Goal: Transaction & Acquisition: Download file/media

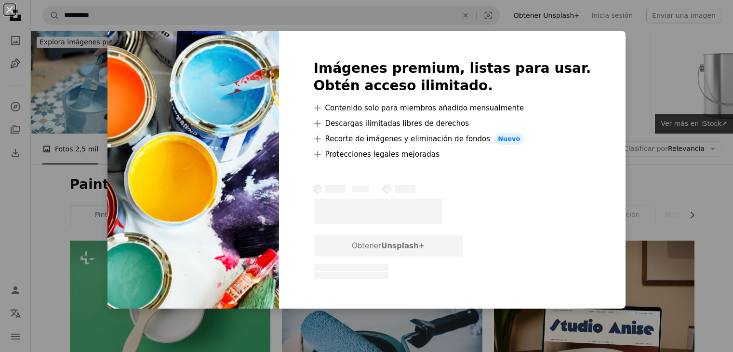
scroll to position [396, 0]
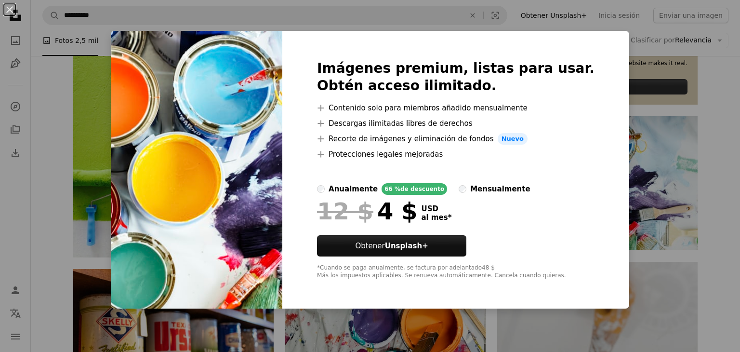
click at [726, 147] on div "An X shape Imágenes premium, listas para usar. Obtén acceso ilimitado. A plus s…" at bounding box center [370, 176] width 740 height 352
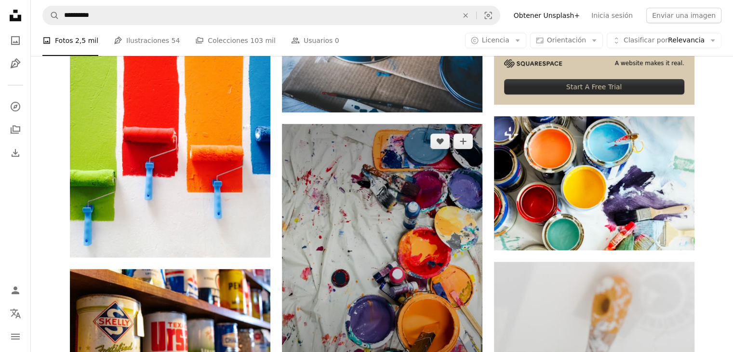
scroll to position [637, 0]
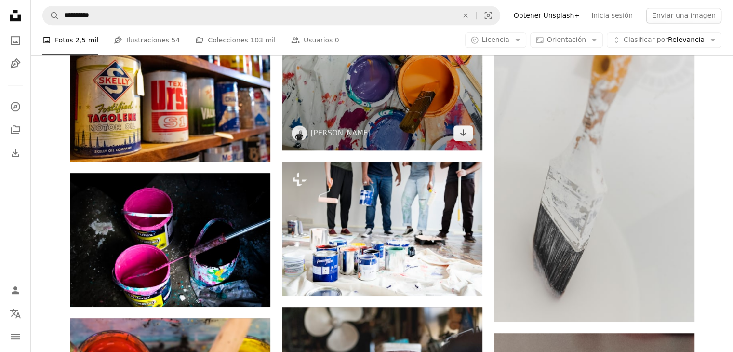
click at [364, 93] on img at bounding box center [382, 16] width 200 height 267
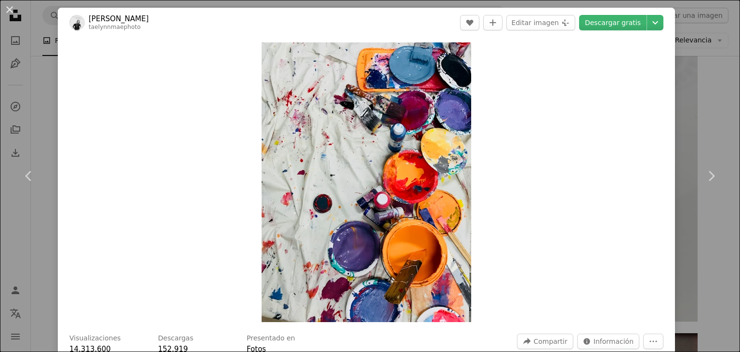
click at [679, 77] on div "An X shape Chevron left Chevron right [PERSON_NAME] A heart A plus sign Editar …" at bounding box center [370, 176] width 740 height 352
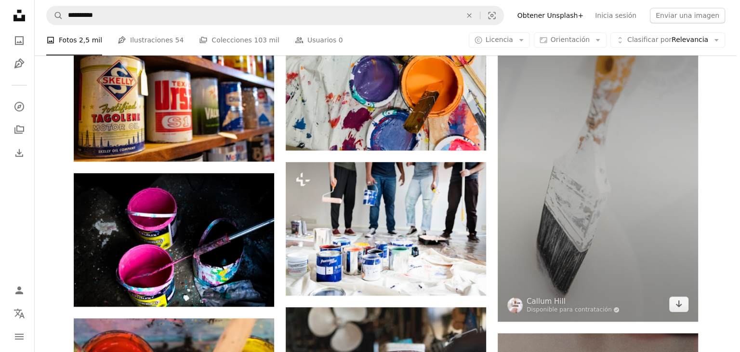
scroll to position [396, 0]
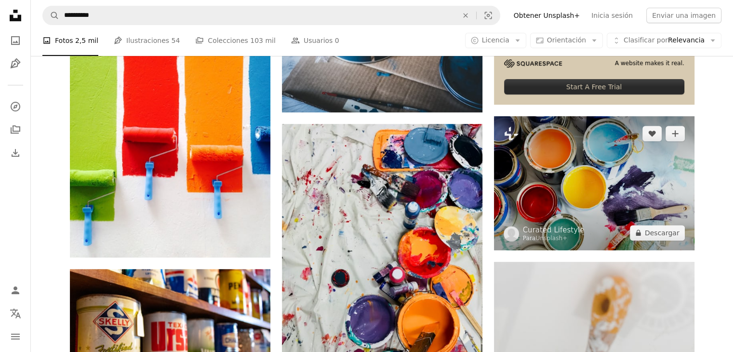
click at [557, 173] on img at bounding box center [594, 183] width 200 height 134
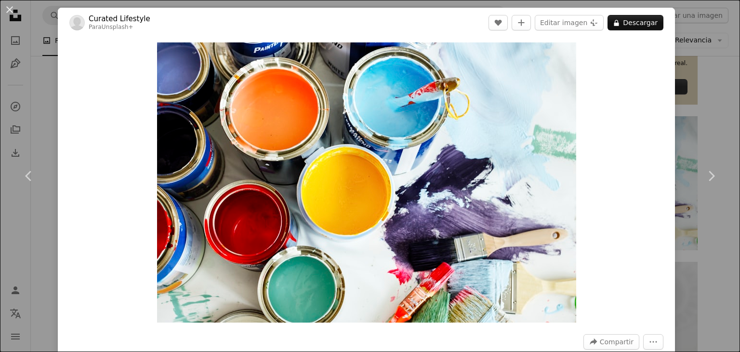
click at [7, 11] on button "An X shape" at bounding box center [10, 10] width 12 height 12
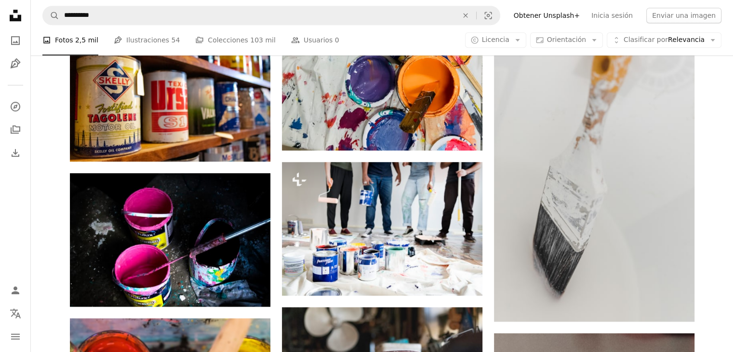
scroll to position [396, 0]
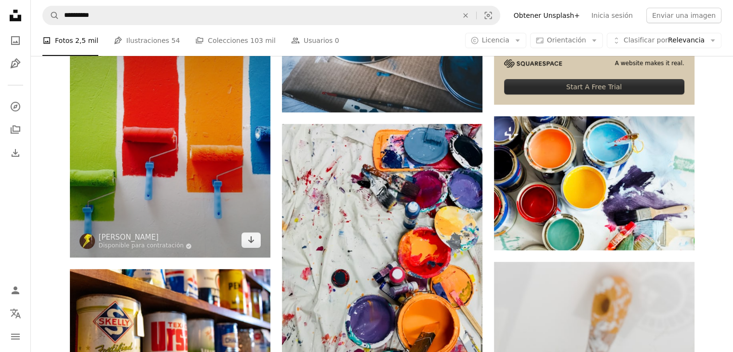
click at [212, 145] on img at bounding box center [170, 123] width 200 height 267
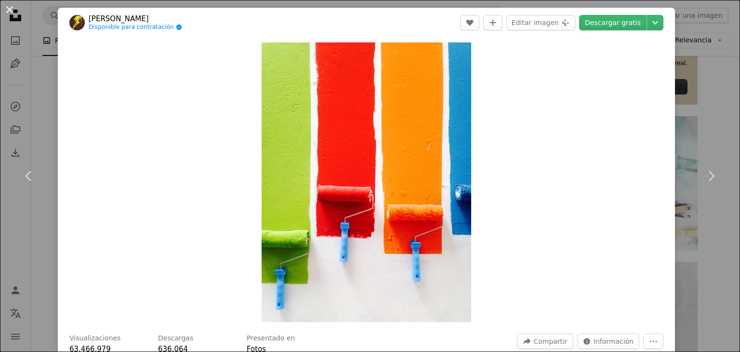
click at [4, 14] on button "An X shape" at bounding box center [10, 10] width 12 height 12
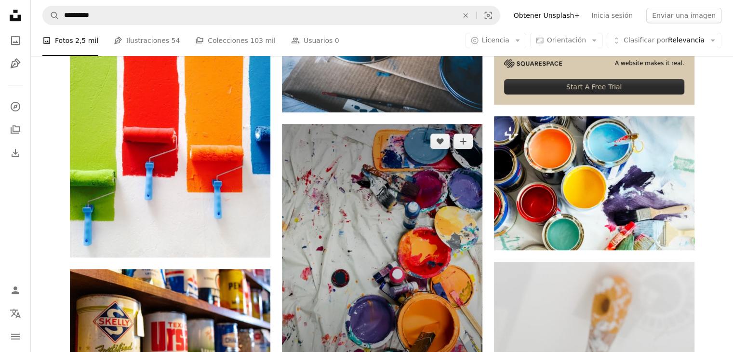
scroll to position [155, 0]
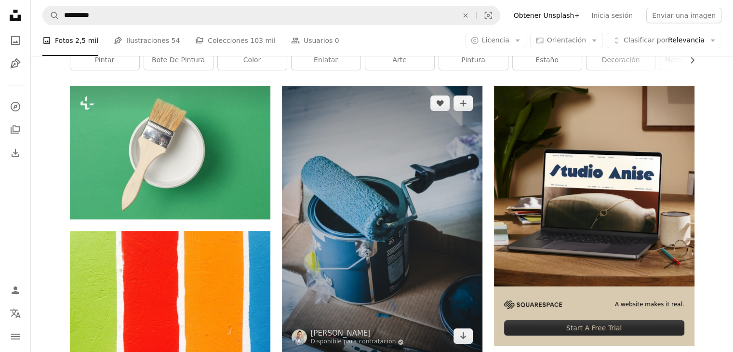
click at [362, 200] on img at bounding box center [382, 219] width 200 height 267
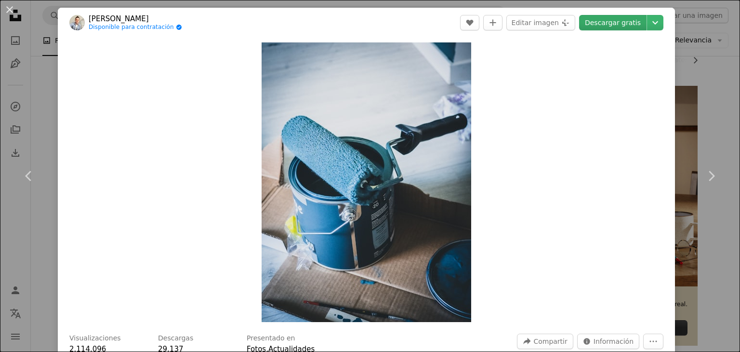
click at [612, 27] on link "Descargar gratis" at bounding box center [612, 22] width 67 height 15
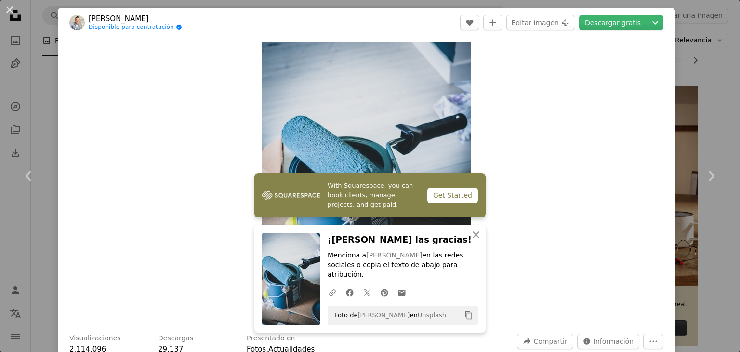
click at [712, 68] on div "An X shape Chevron left Chevron right [PERSON_NAME] Disponible para contratació…" at bounding box center [370, 176] width 740 height 352
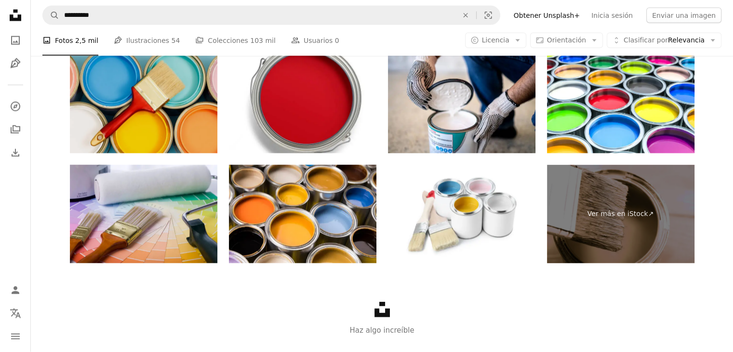
scroll to position [1841, 0]
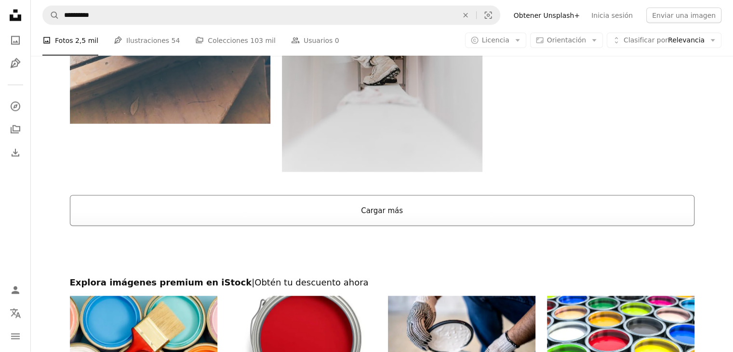
click at [297, 198] on button "Cargar más" at bounding box center [382, 210] width 625 height 31
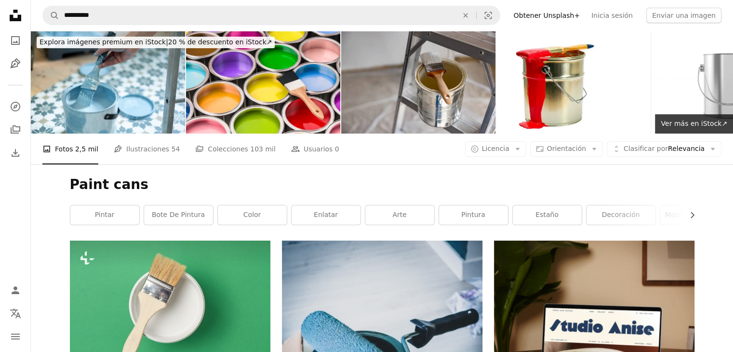
scroll to position [241, 0]
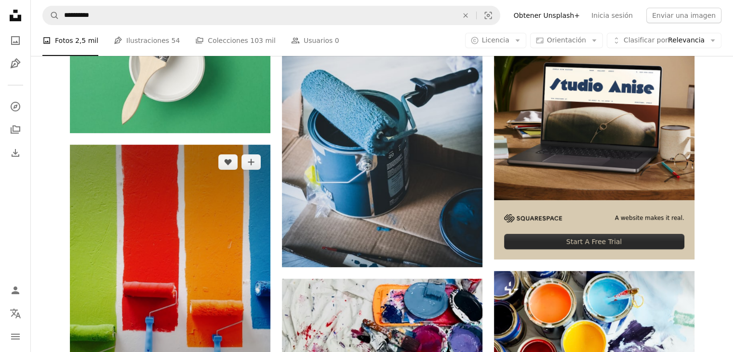
click at [222, 243] on img at bounding box center [170, 278] width 200 height 267
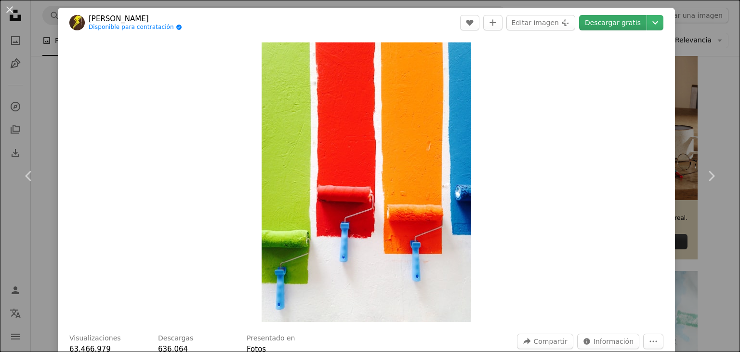
click at [619, 20] on link "Descargar gratis" at bounding box center [612, 22] width 67 height 15
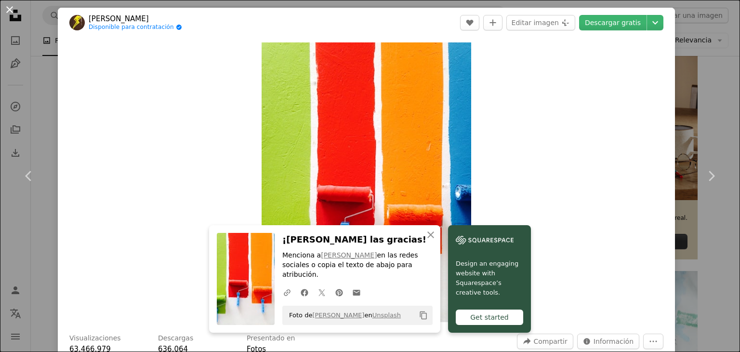
click at [11, 10] on button "An X shape" at bounding box center [10, 10] width 12 height 12
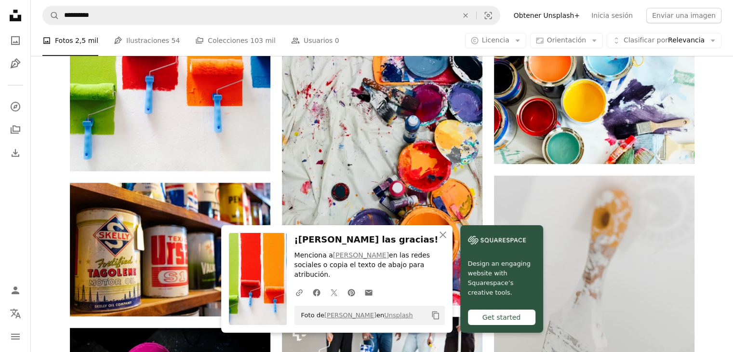
scroll to position [241, 0]
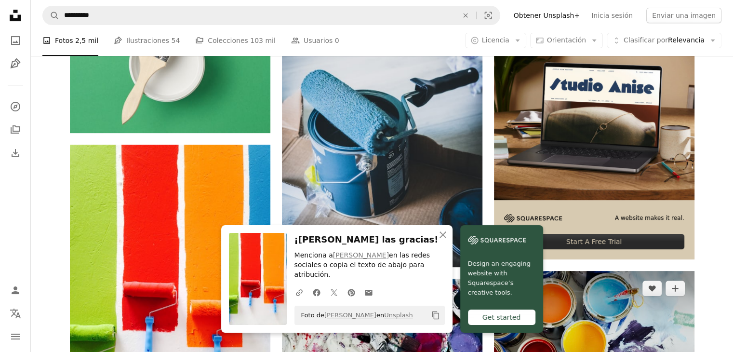
click at [610, 317] on img at bounding box center [594, 338] width 200 height 134
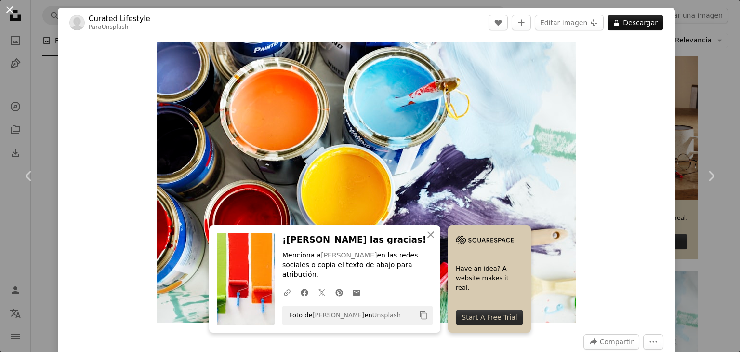
click at [9, 9] on button "An X shape" at bounding box center [10, 10] width 12 height 12
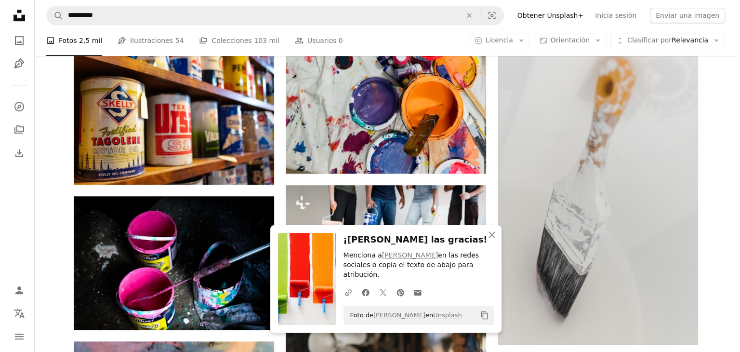
scroll to position [666, 0]
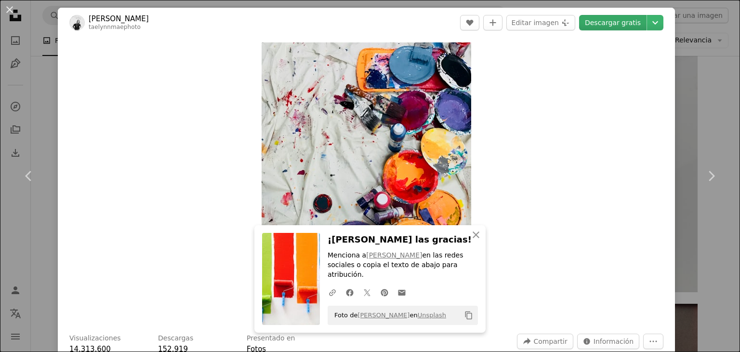
click at [598, 26] on link "Descargar gratis" at bounding box center [612, 22] width 67 height 15
